Goal: Task Accomplishment & Management: Use online tool/utility

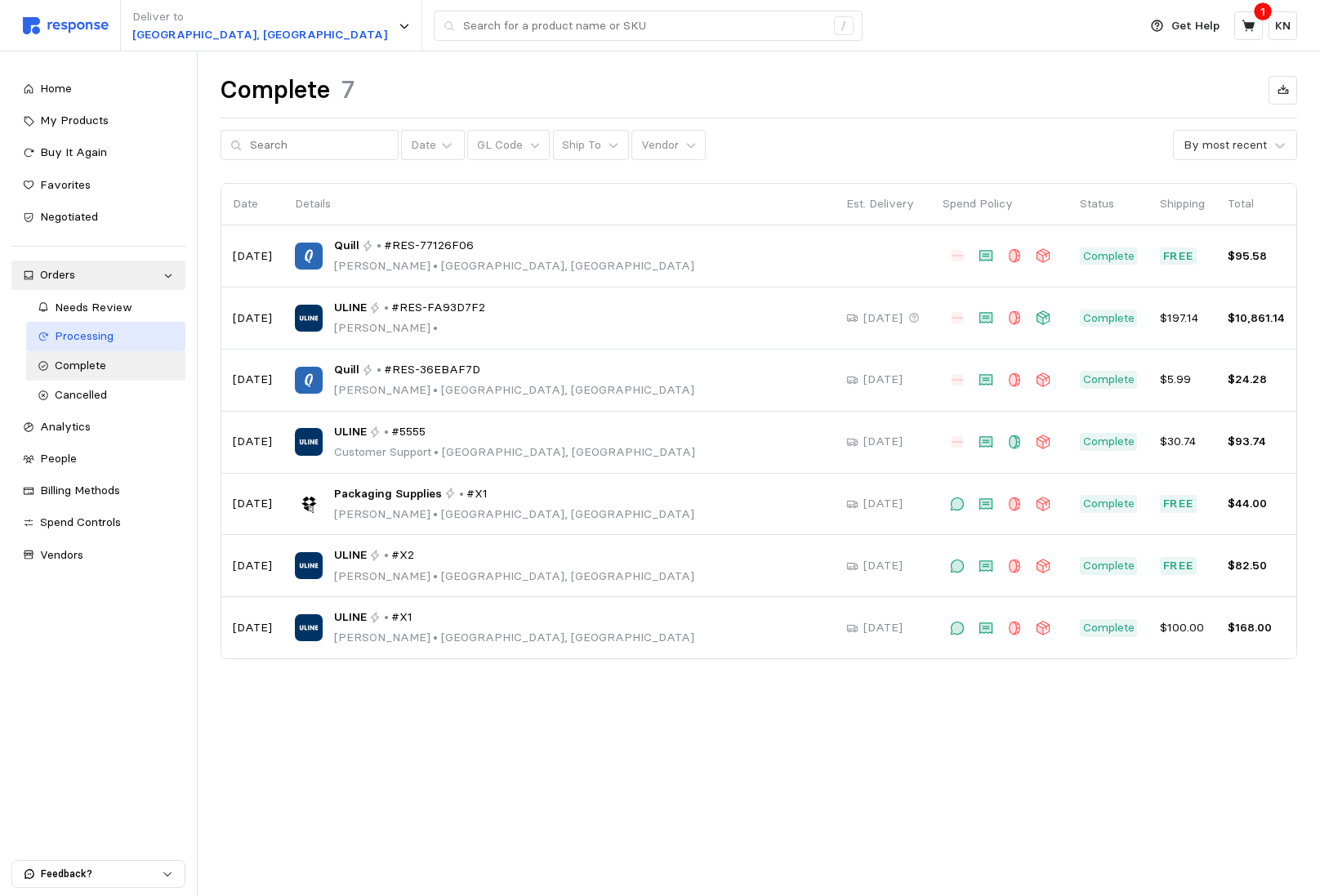
click at [85, 347] on link "Processing" at bounding box center [107, 337] width 160 height 30
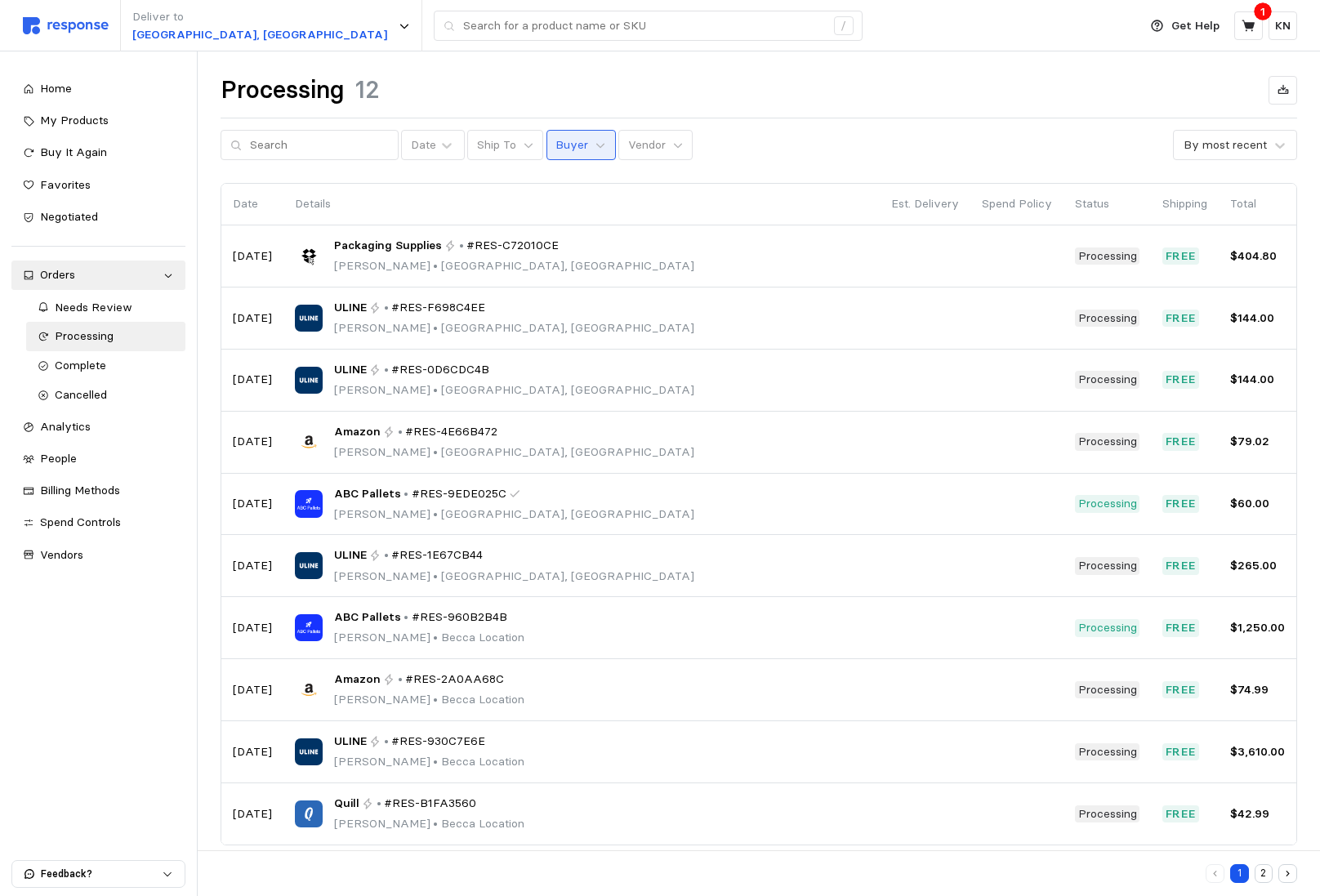
click at [547, 155] on button "Buyer" at bounding box center [582, 145] width 69 height 31
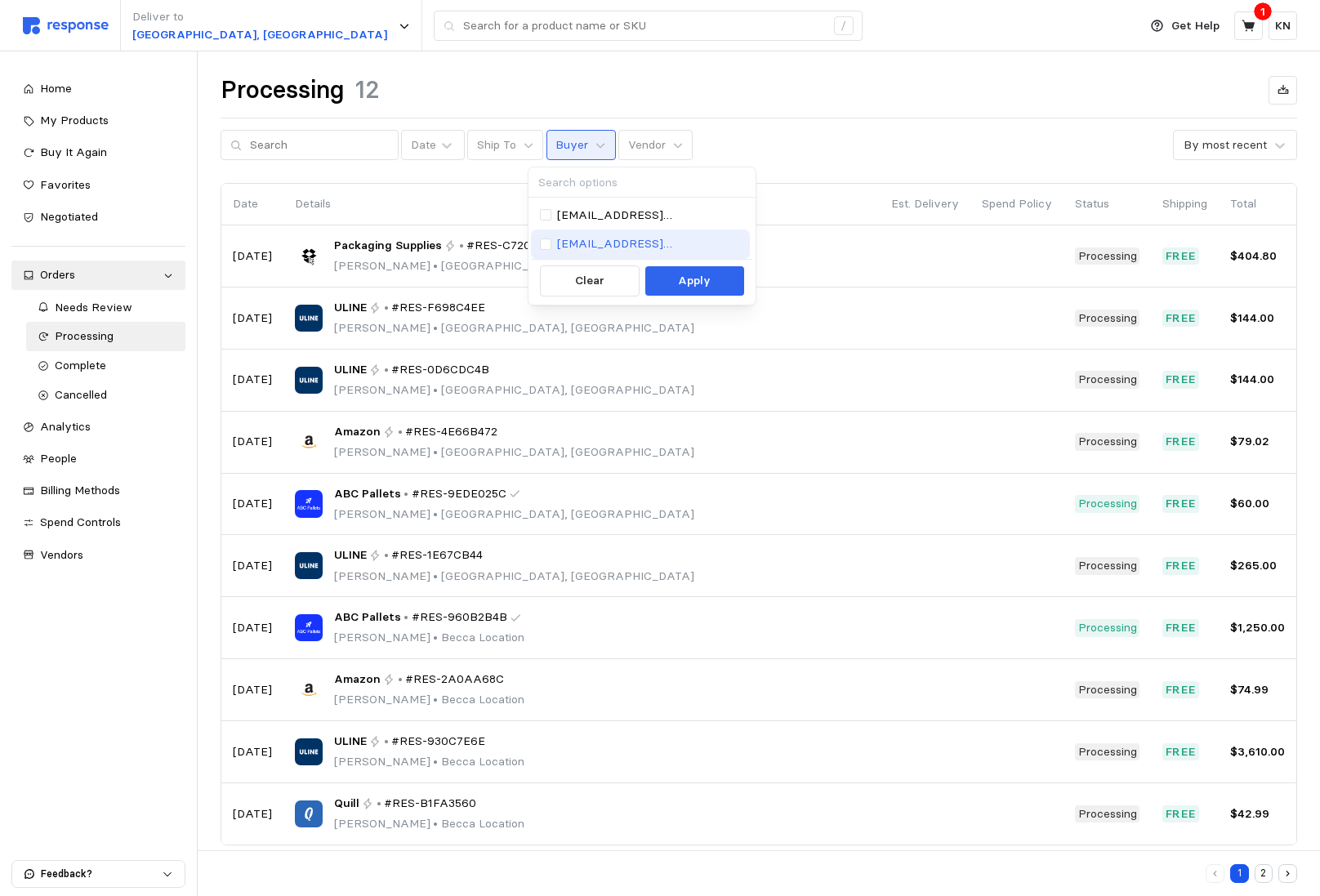
click at [552, 246] on div "[EMAIL_ADDRESS][DOMAIN_NAME]" at bounding box center [641, 244] width 202 height 18
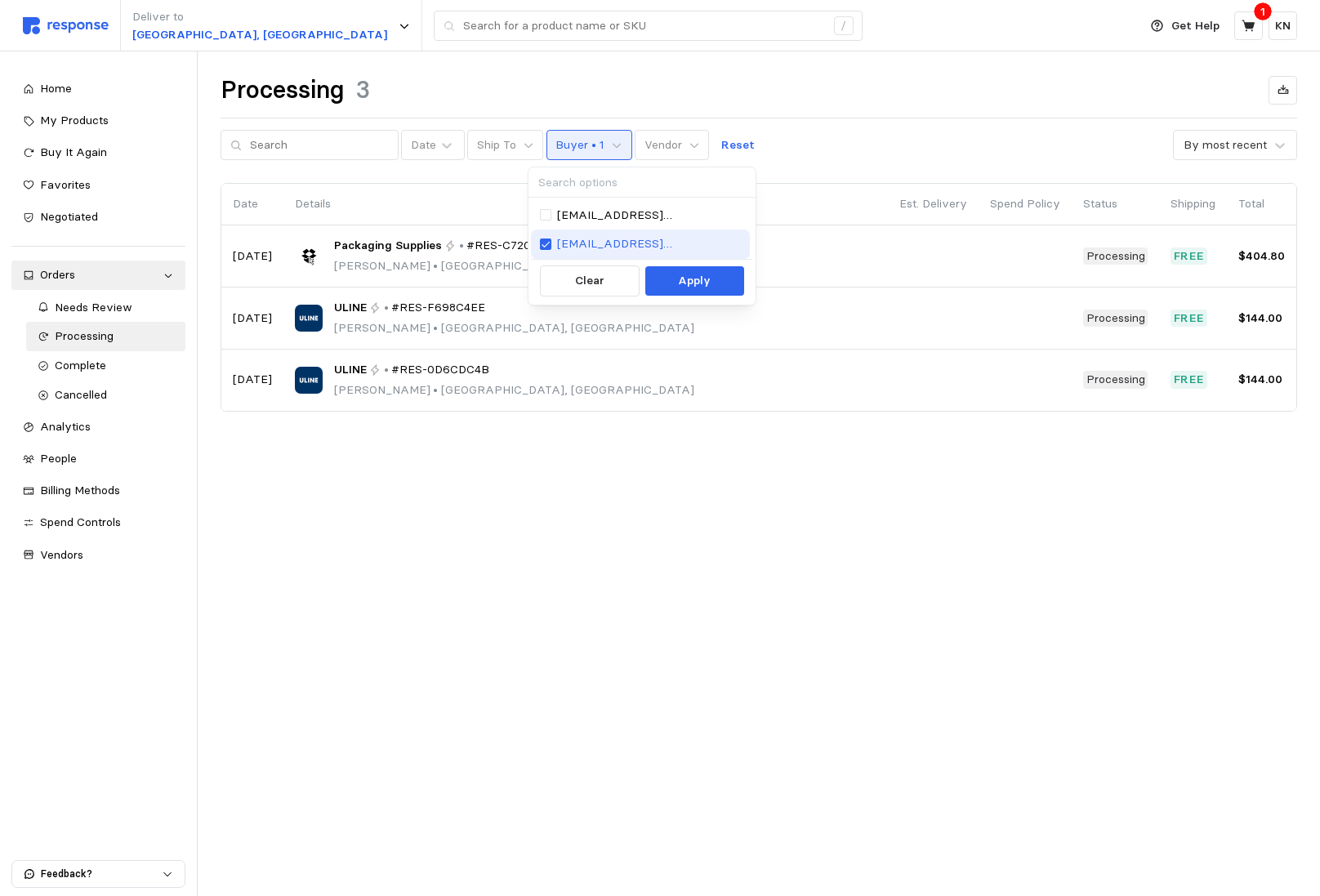
click at [557, 246] on p "[EMAIL_ADDRESS][DOMAIN_NAME]" at bounding box center [648, 244] width 184 height 18
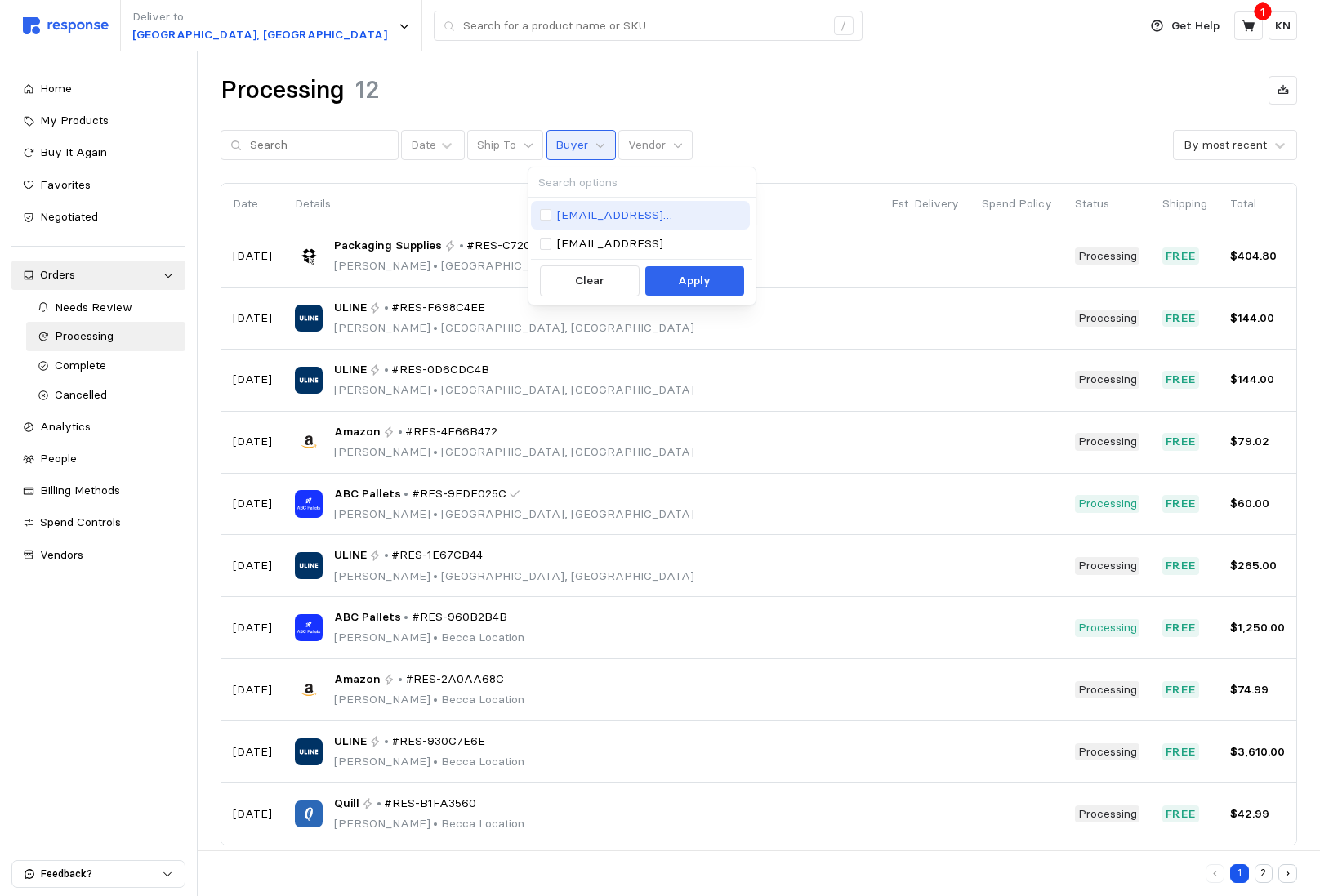
click at [591, 216] on p "[EMAIL_ADDRESS][DOMAIN_NAME]" at bounding box center [648, 216] width 184 height 18
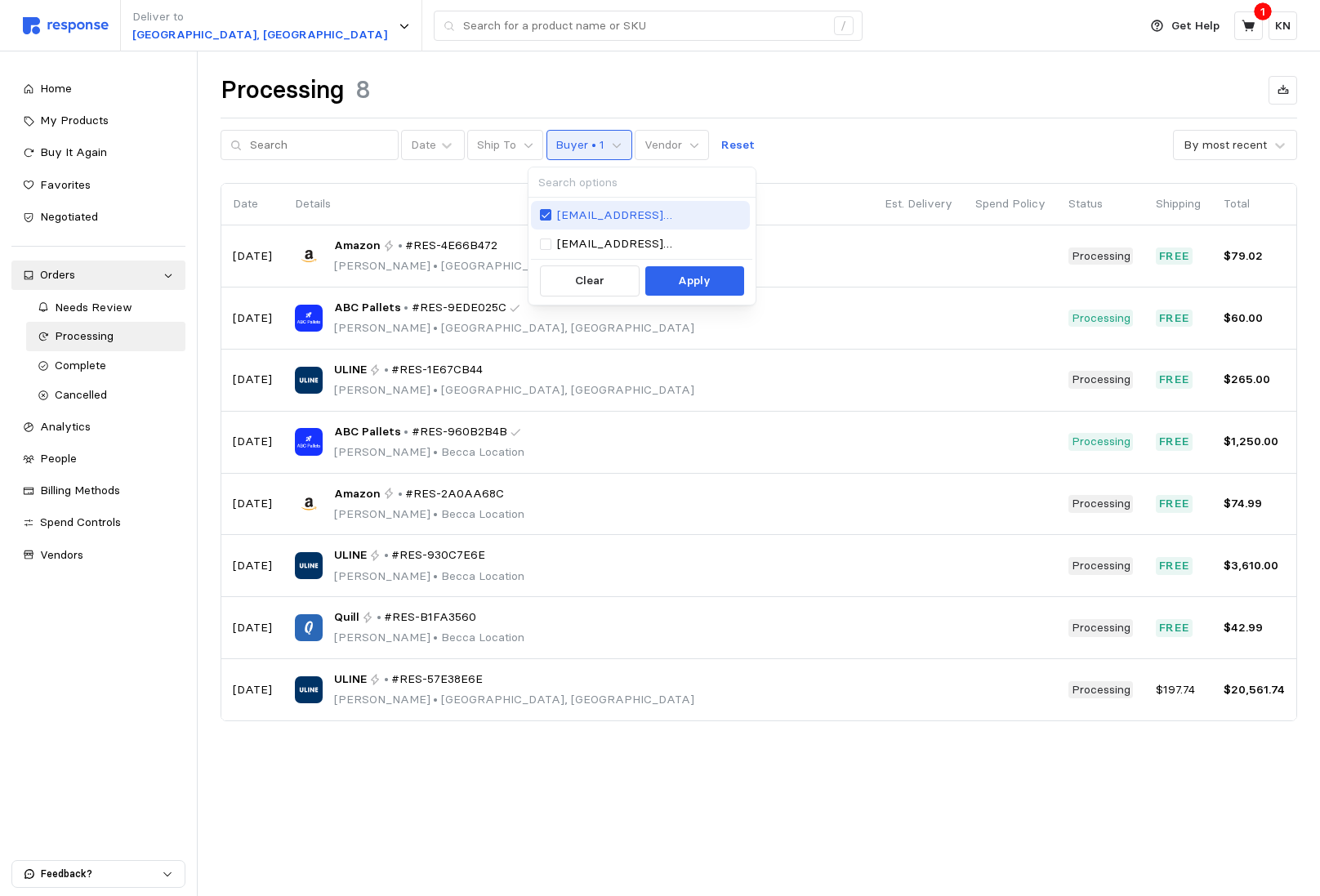
click at [592, 216] on p "[EMAIL_ADDRESS][DOMAIN_NAME]" at bounding box center [648, 216] width 184 height 18
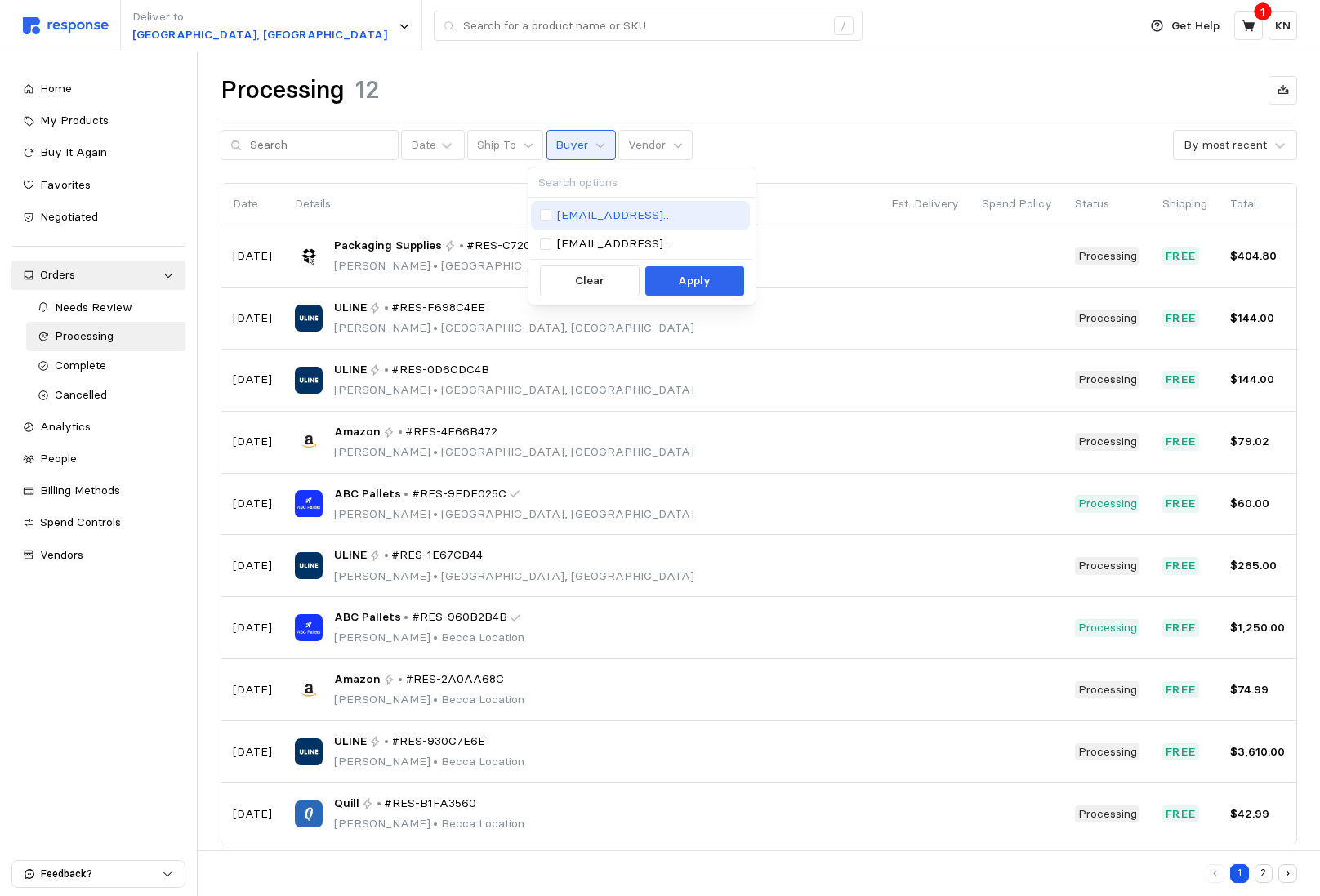
click at [592, 216] on p "[EMAIL_ADDRESS][DOMAIN_NAME]" at bounding box center [648, 216] width 184 height 18
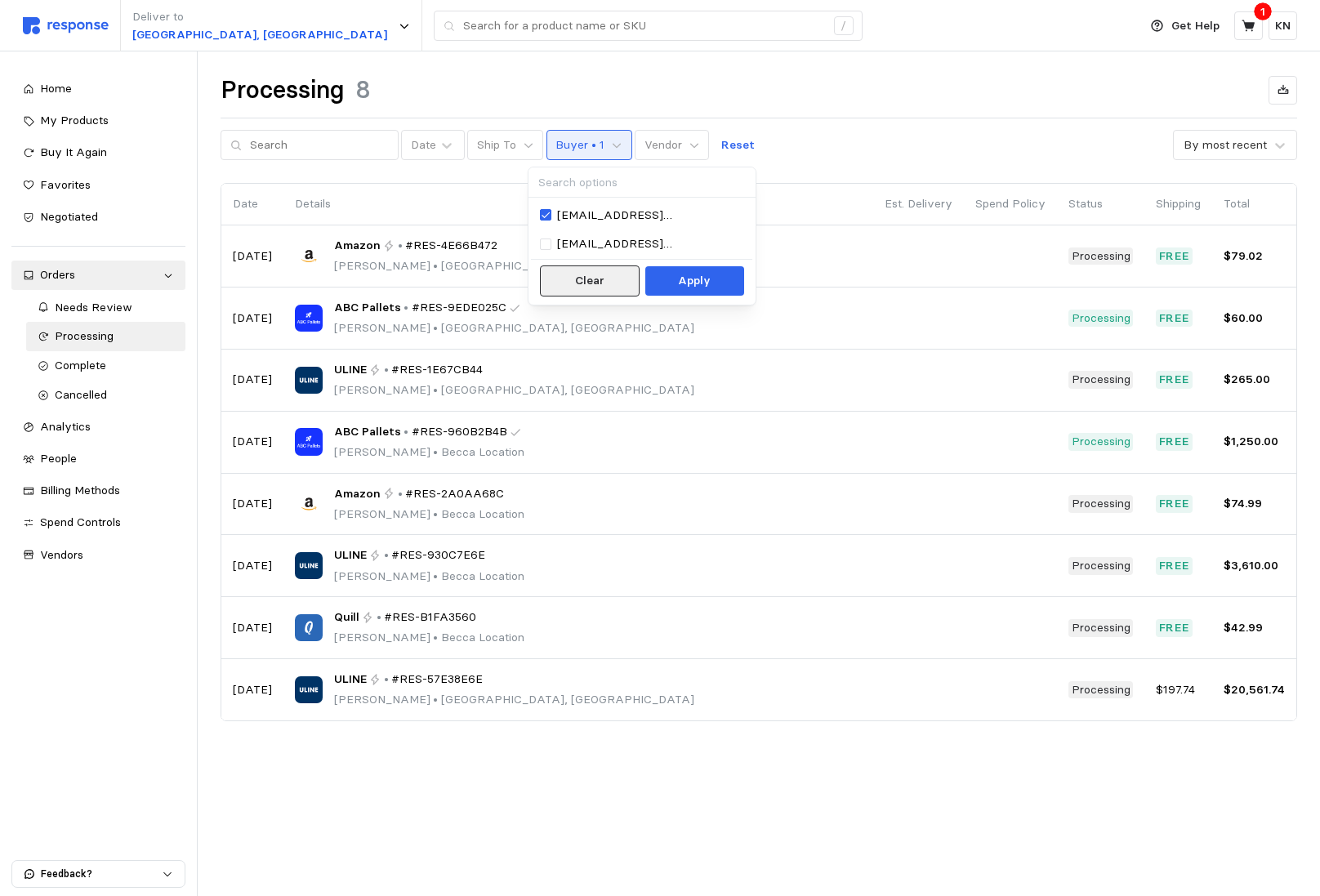
click at [591, 282] on p "Clear" at bounding box center [590, 281] width 30 height 18
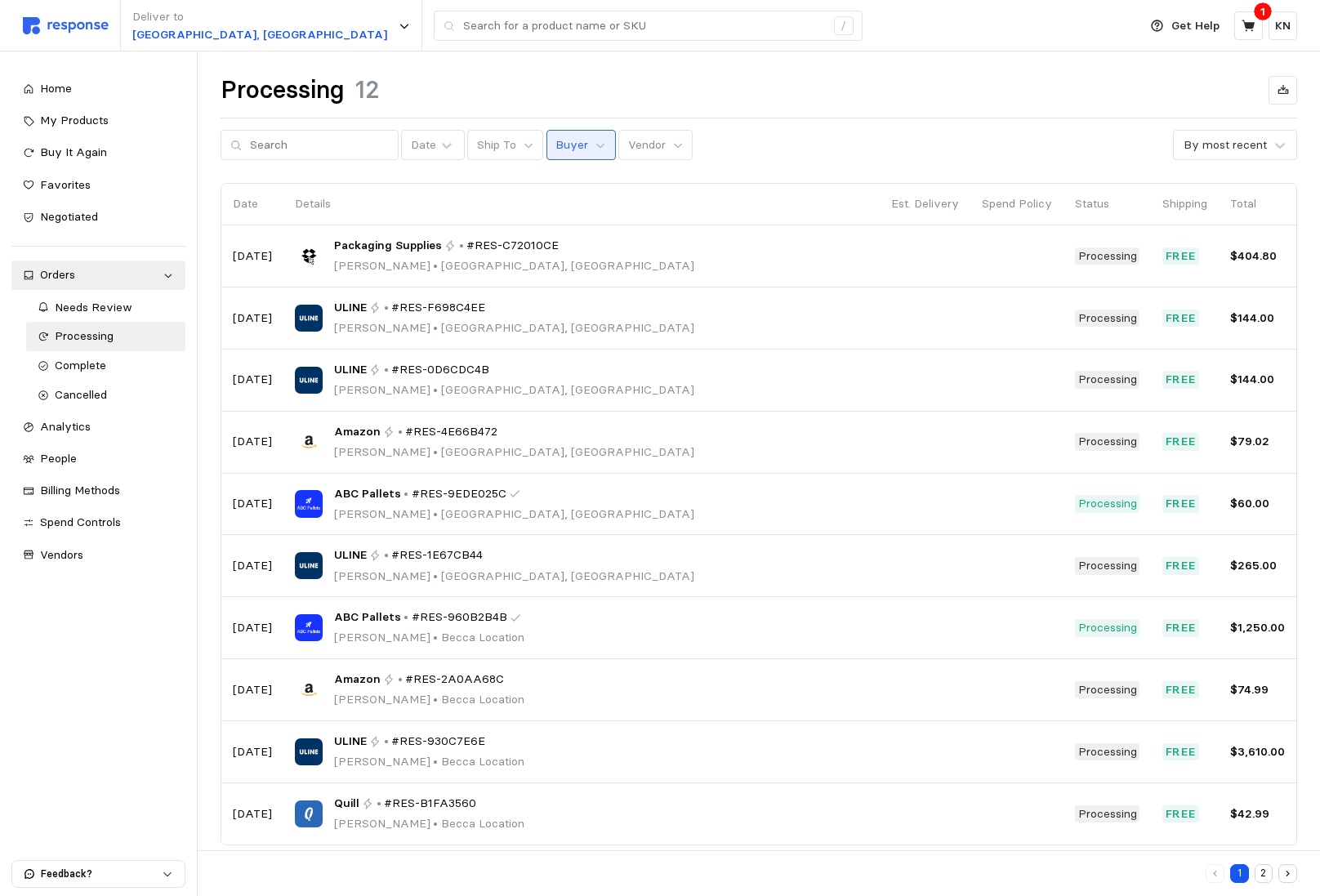
click at [565, 145] on p "Buyer" at bounding box center [572, 145] width 33 height 18
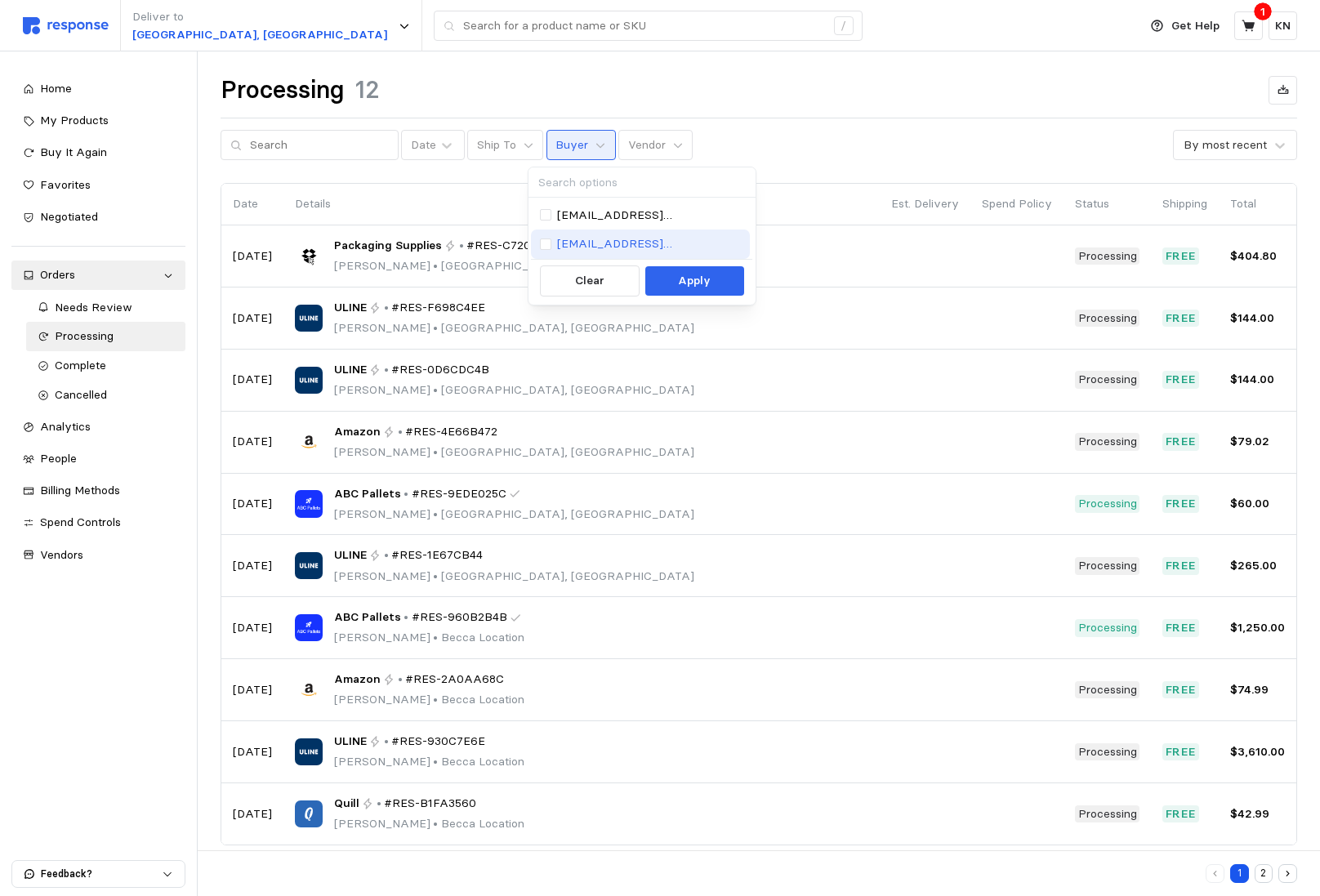
click at [630, 236] on p "[EMAIL_ADDRESS][DOMAIN_NAME]" at bounding box center [648, 244] width 184 height 18
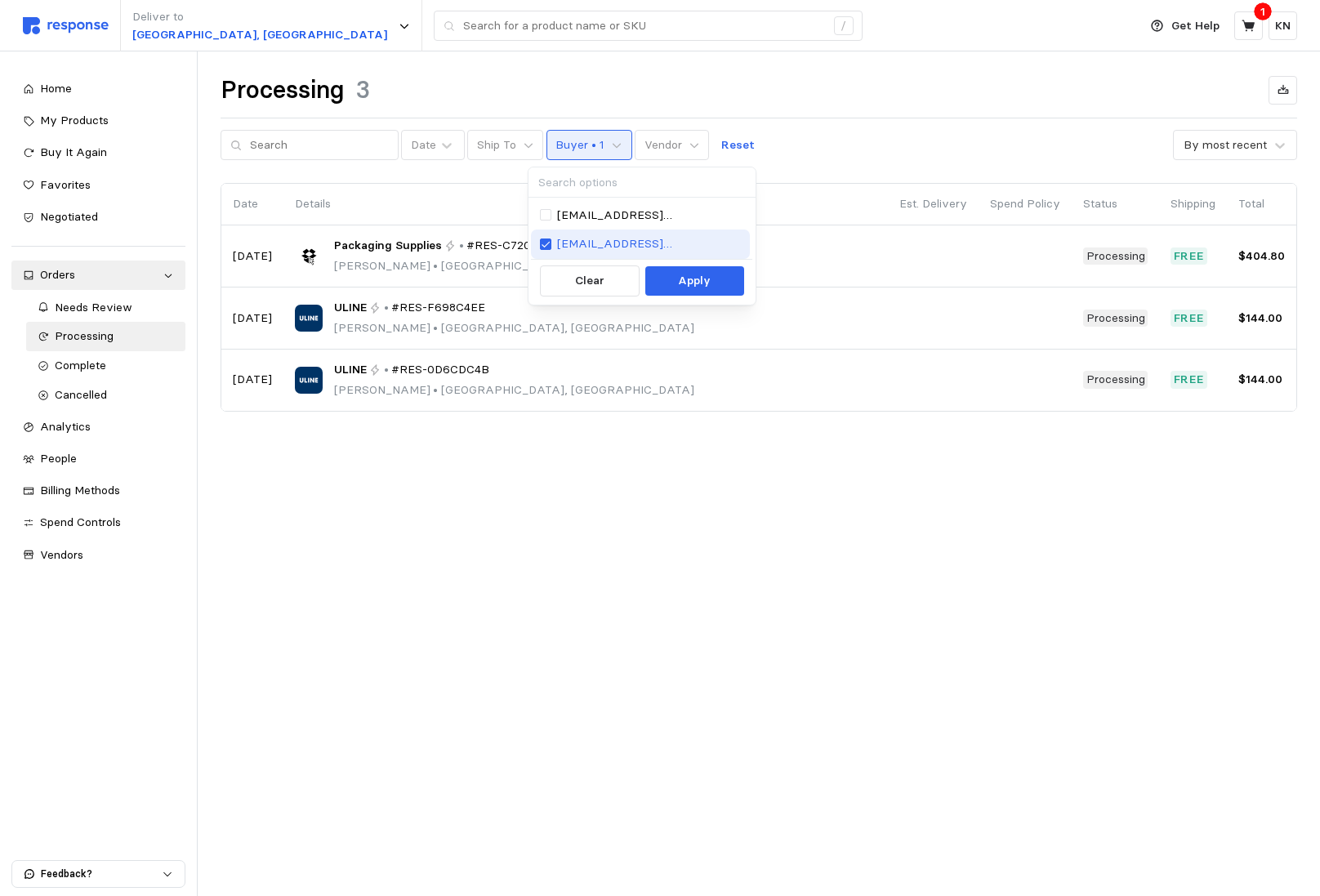
click at [630, 236] on p "[EMAIL_ADDRESS][DOMAIN_NAME]" at bounding box center [648, 244] width 184 height 18
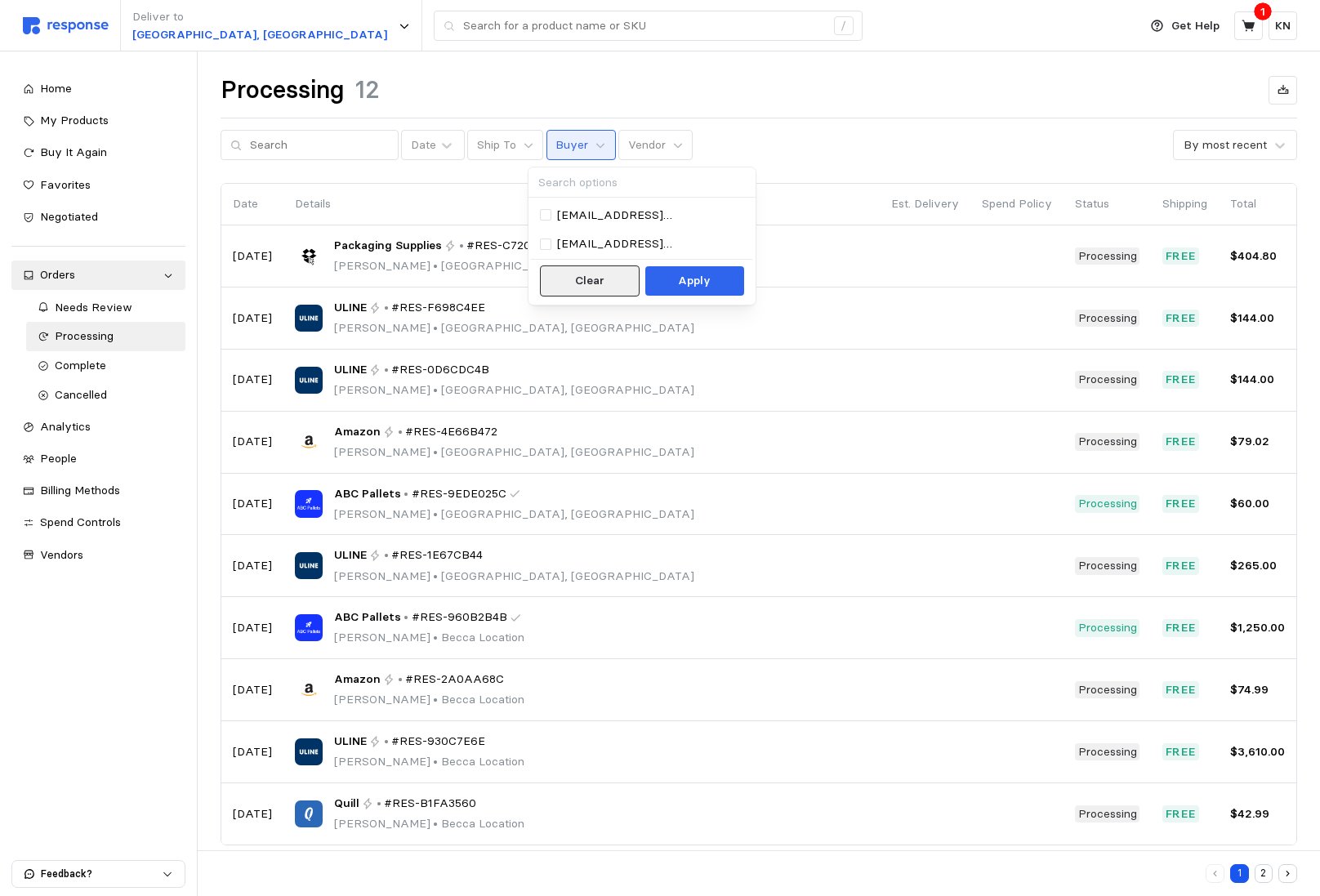
click at [572, 291] on button "Clear" at bounding box center [590, 281] width 100 height 31
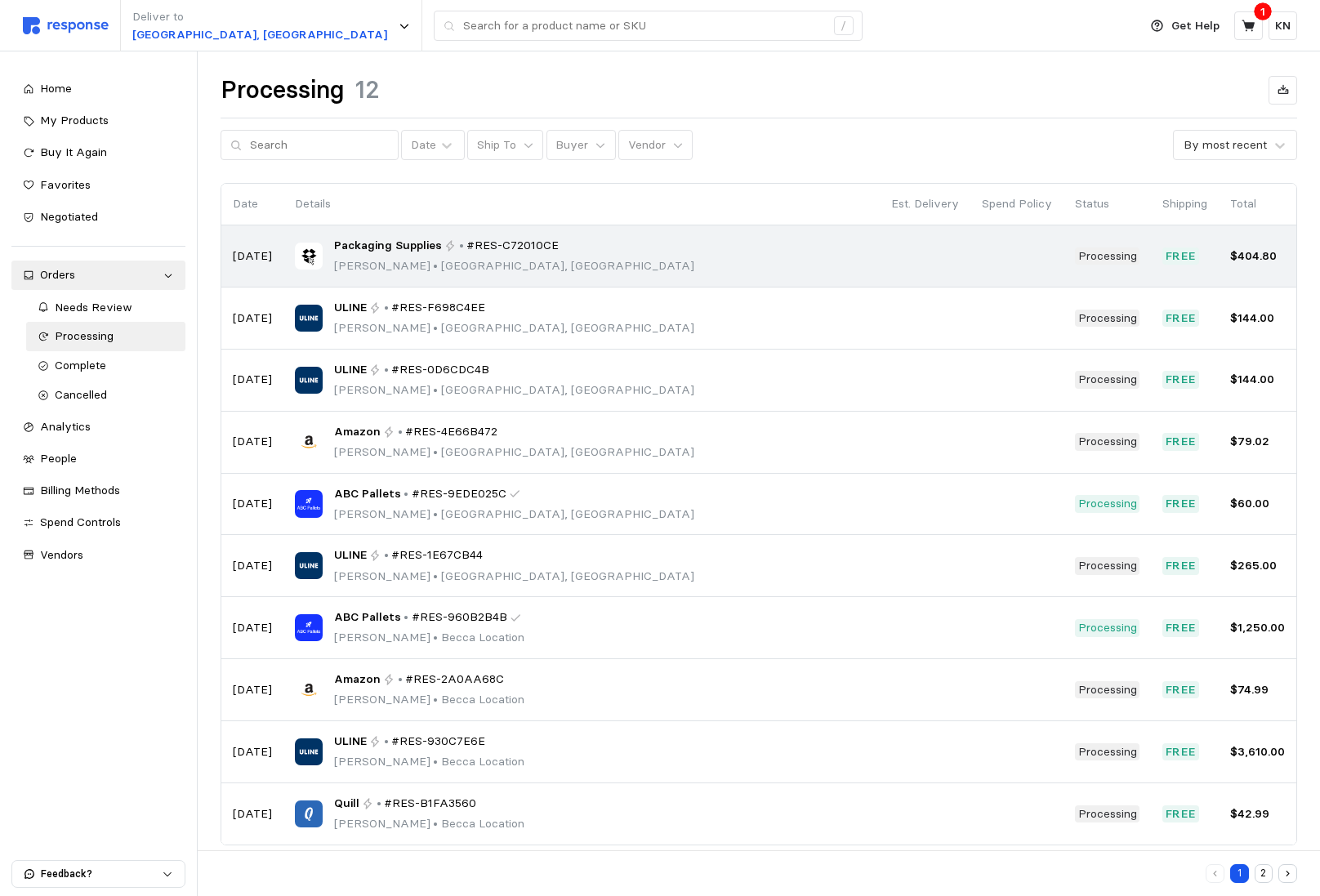
click at [611, 247] on div "Packaging Supplies • #RES-C72010CE [PERSON_NAME] • [GEOGRAPHIC_DATA], [GEOGRAPH…" at bounding box center [582, 256] width 573 height 38
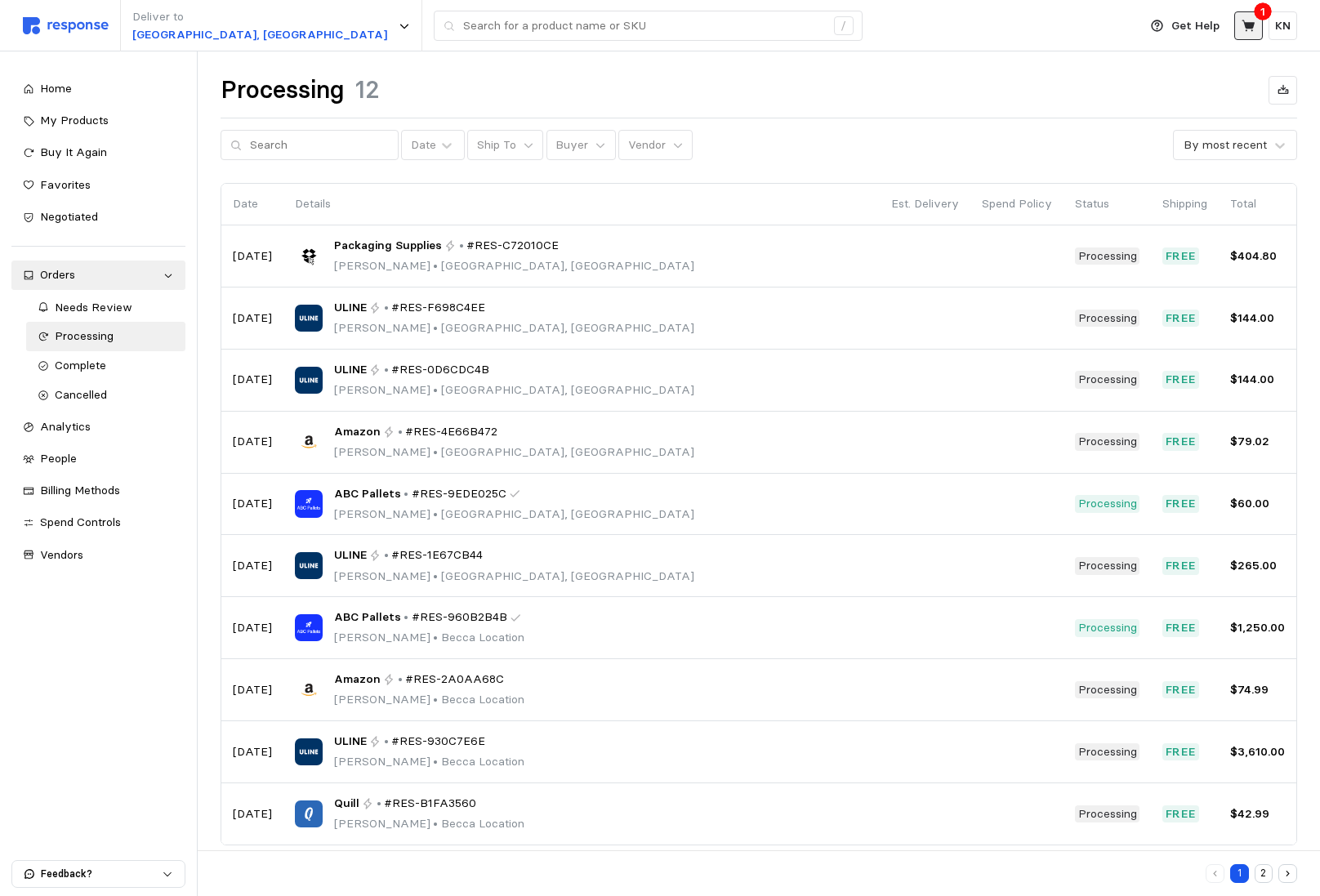
click at [1252, 31] on icon at bounding box center [1249, 26] width 15 height 15
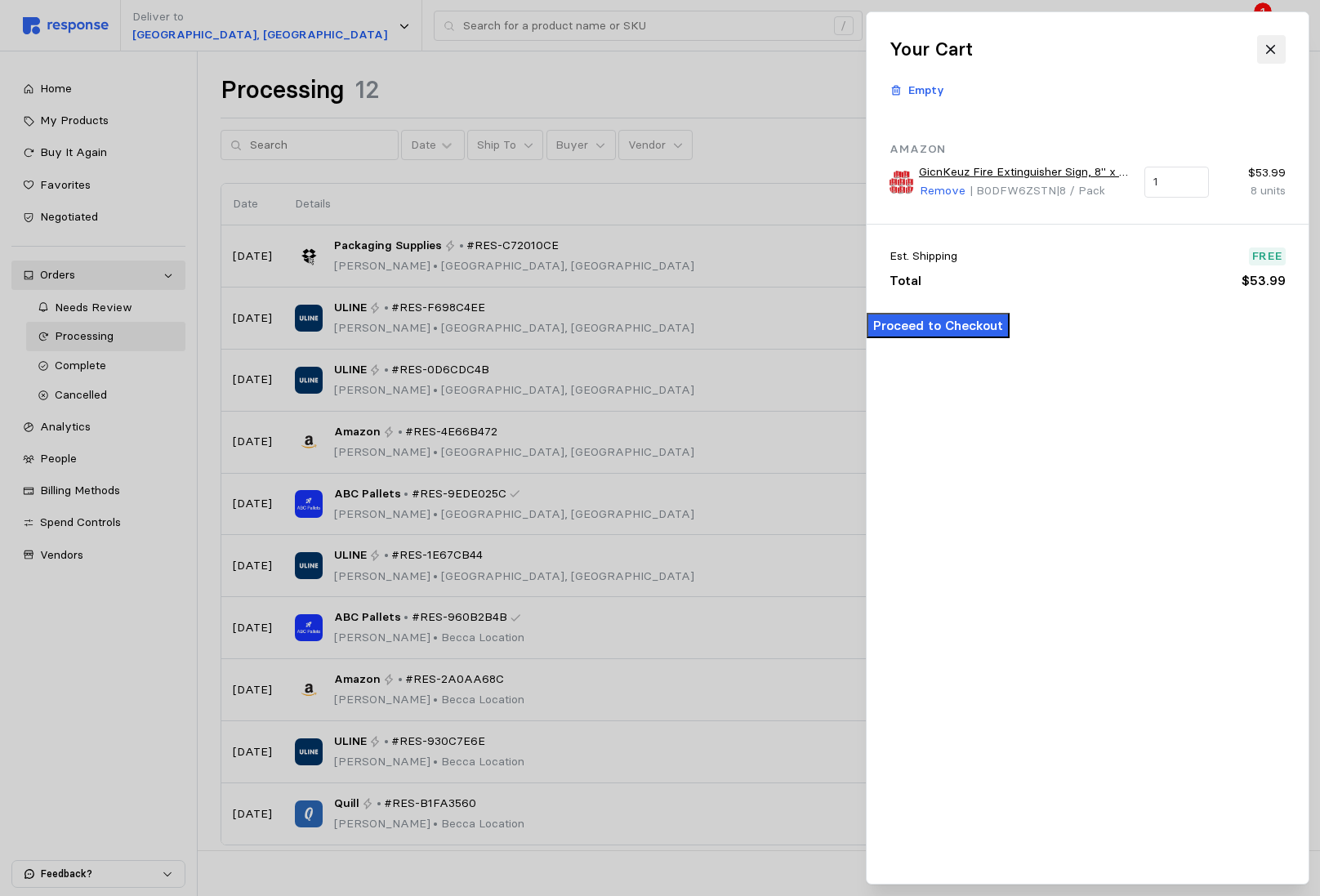
click at [1279, 36] on button at bounding box center [1270, 50] width 29 height 29
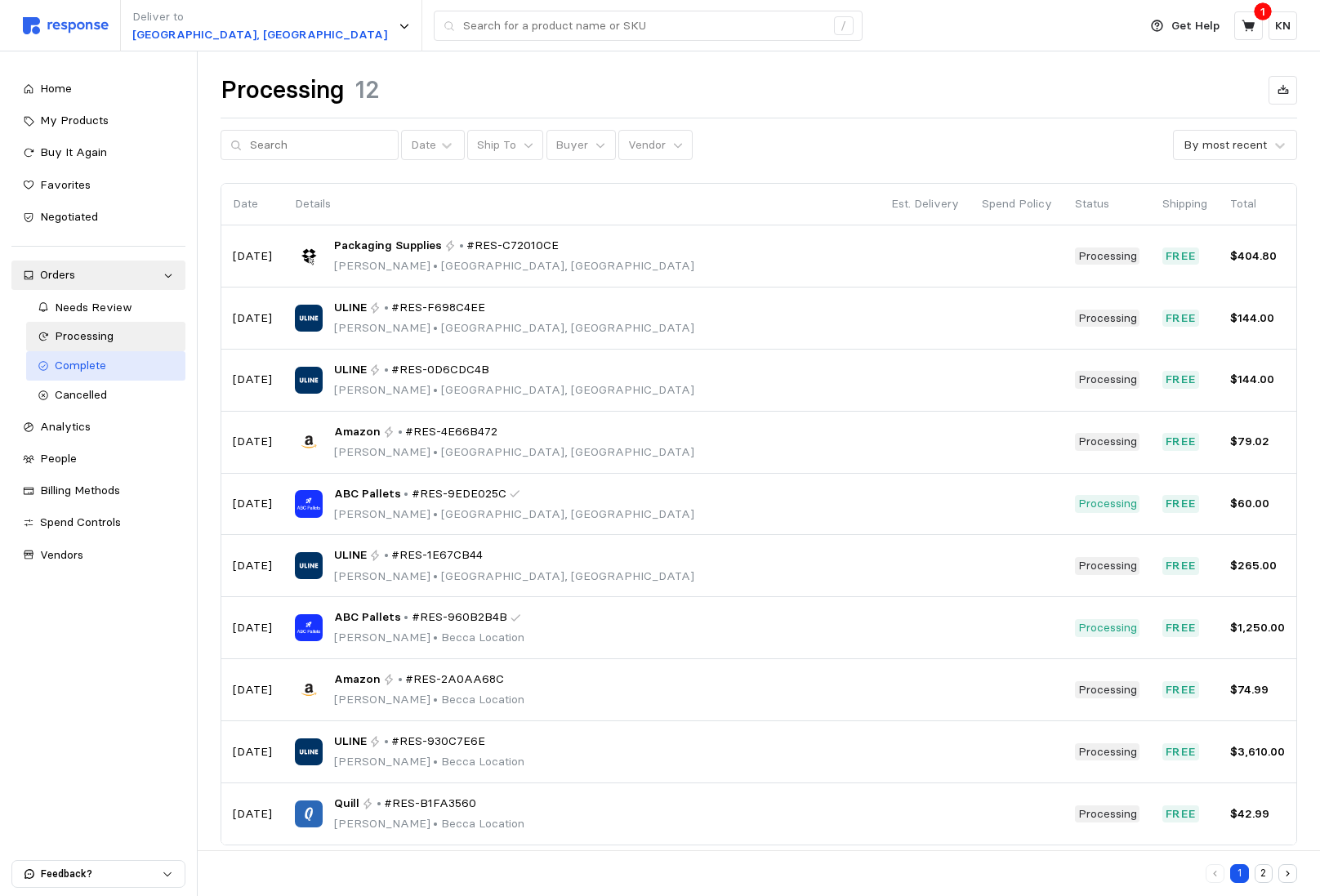
click at [112, 361] on div "Complete" at bounding box center [114, 366] width 120 height 18
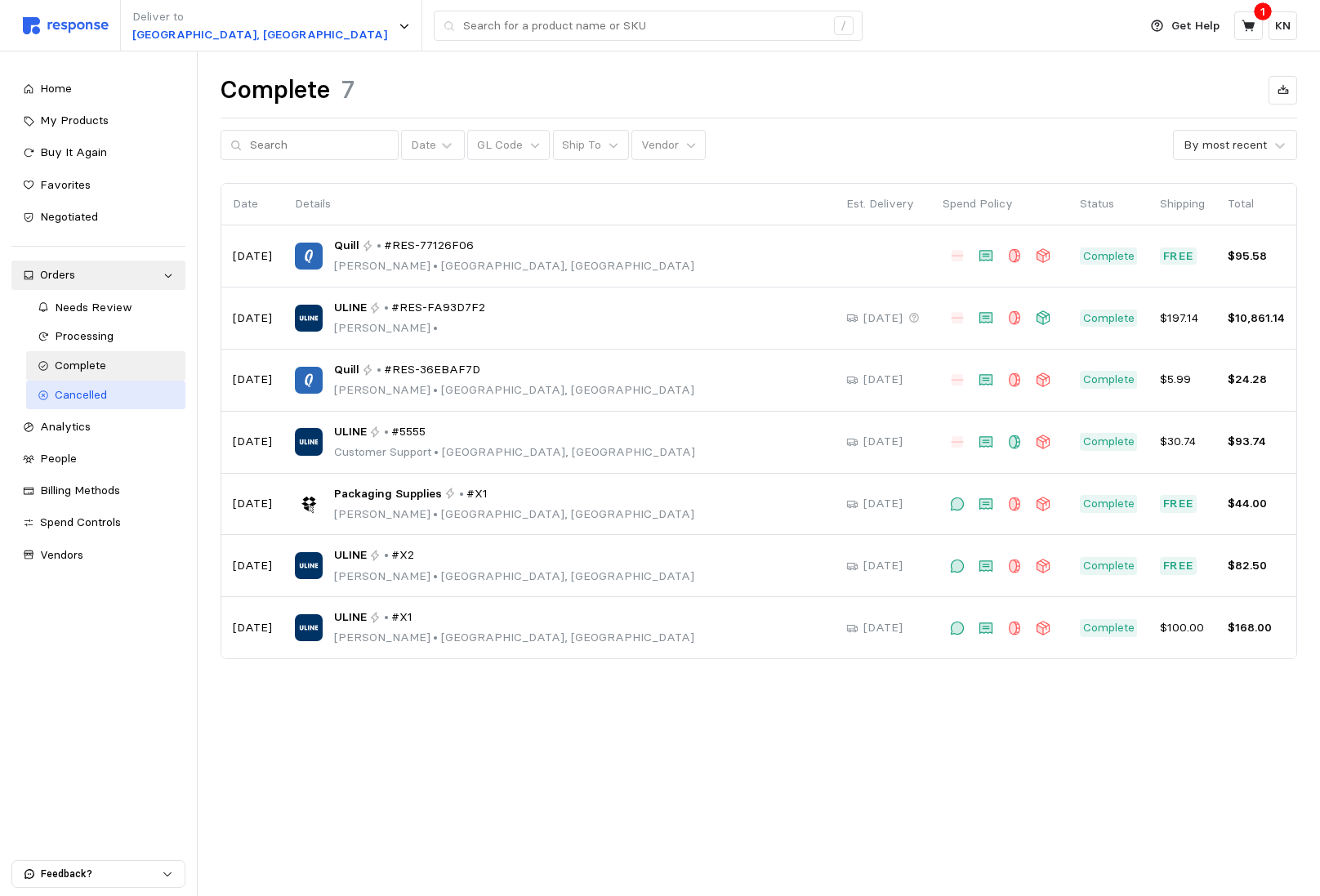
click at [113, 388] on div "Cancelled" at bounding box center [114, 396] width 120 height 18
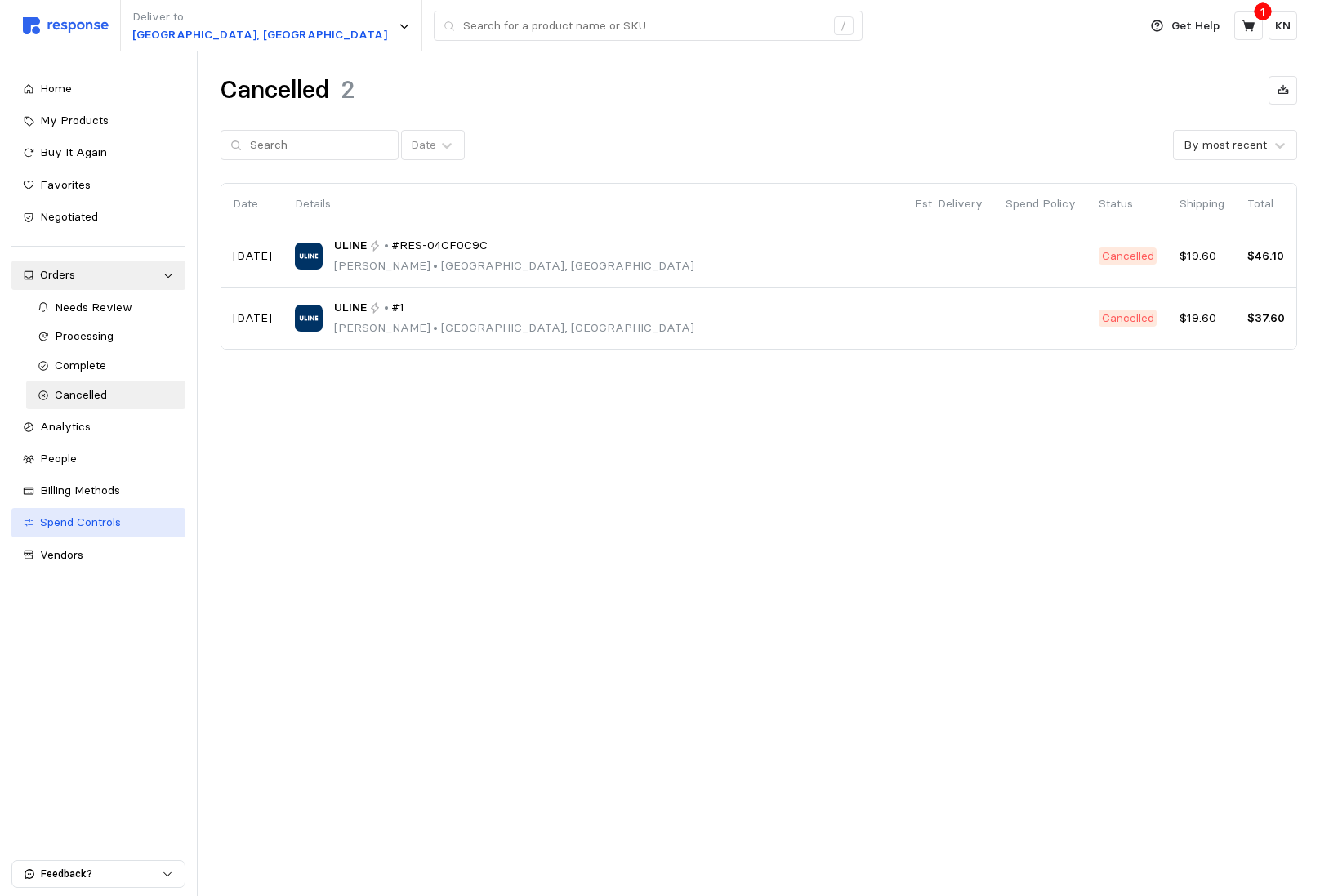
click at [77, 521] on span "Spend Controls" at bounding box center [80, 522] width 81 height 15
